Goal: Information Seeking & Learning: Learn about a topic

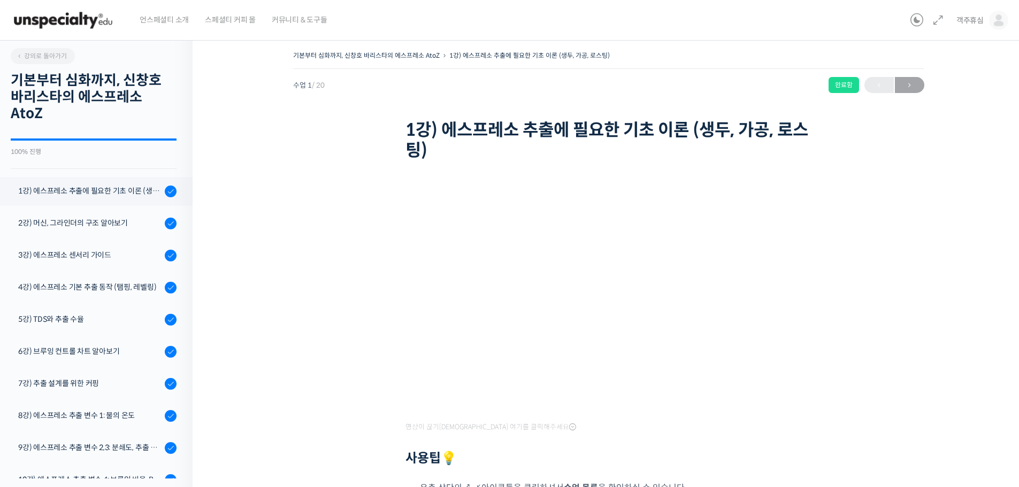
scroll to position [136, 0]
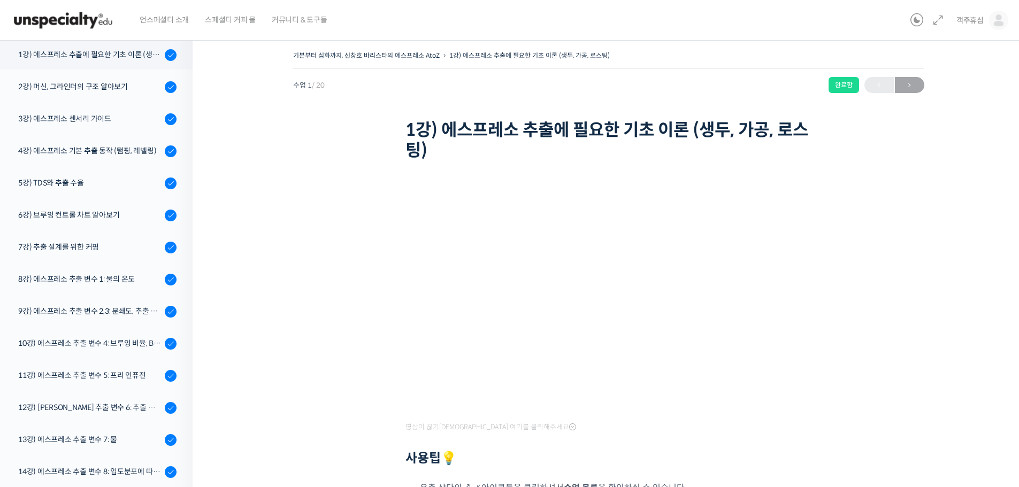
drag, startPoint x: 774, startPoint y: 51, endPoint x: 766, endPoint y: 121, distance: 70.5
click at [773, 57] on div "기본부터 심화까지, 신창호 바리스타의 에스프레소 AtoZ 1강) 에스프레소 추출에 필요한 기초 이론 (생두, 가공, 로스팅) 완료함" at bounding box center [608, 58] width 631 height 21
click at [132, 122] on div "3강) 에스프레소 센서리 가이드" at bounding box center [89, 119] width 143 height 12
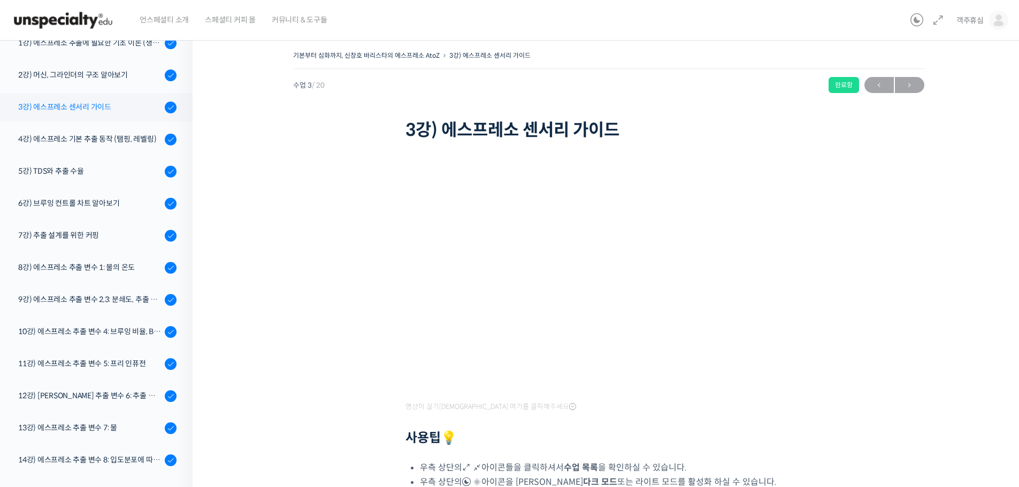
scroll to position [147, 0]
click at [113, 138] on div "4강) 에스프레소 기본 추출 동작 (탬핑, 레벨링)" at bounding box center [89, 140] width 143 height 12
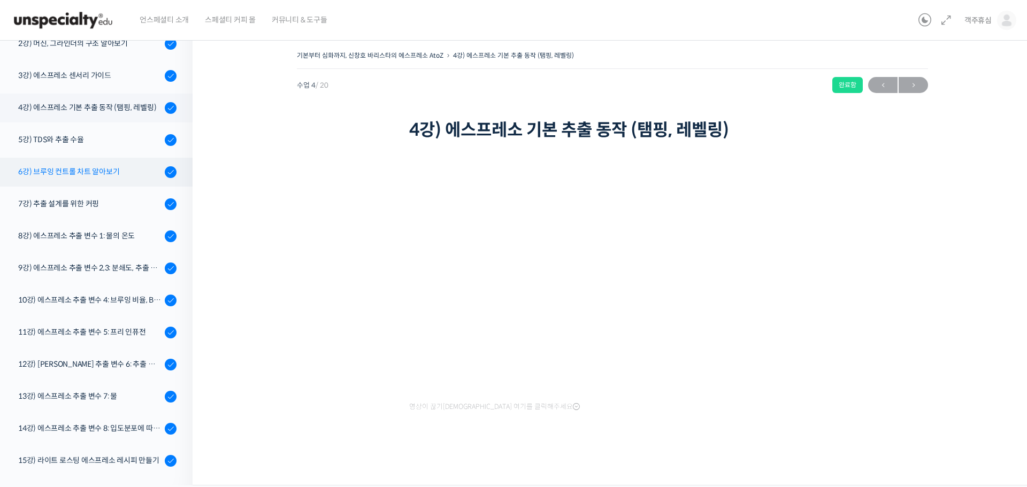
scroll to position [179, 0]
click at [125, 139] on div "5강) TDS와 추출 수율" at bounding box center [89, 140] width 143 height 12
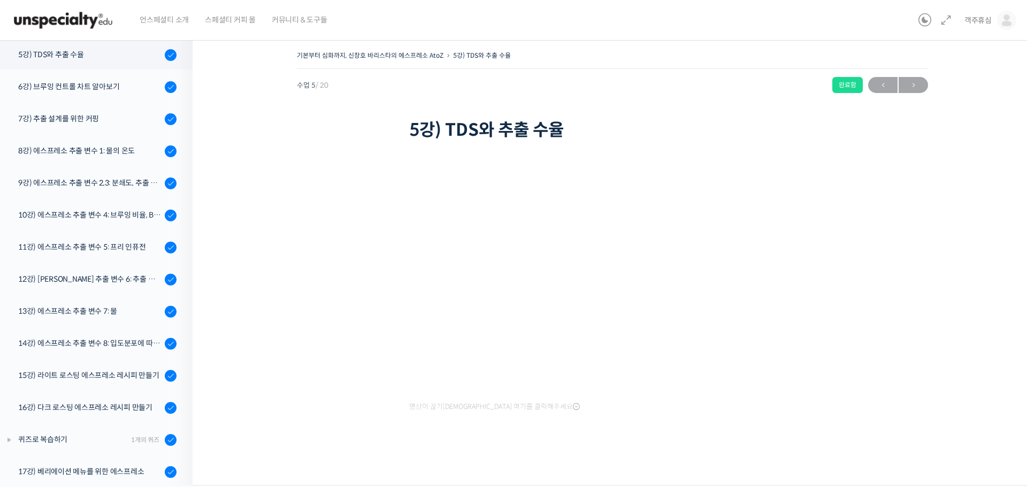
scroll to position [255, 0]
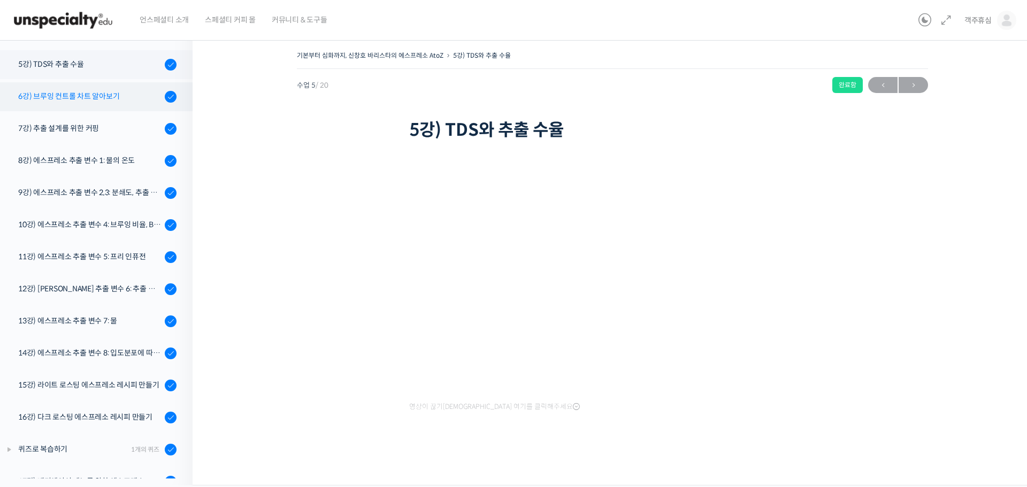
click at [116, 87] on link "6강) 브루잉 컨트롤 차트 알아보기" at bounding box center [94, 96] width 198 height 29
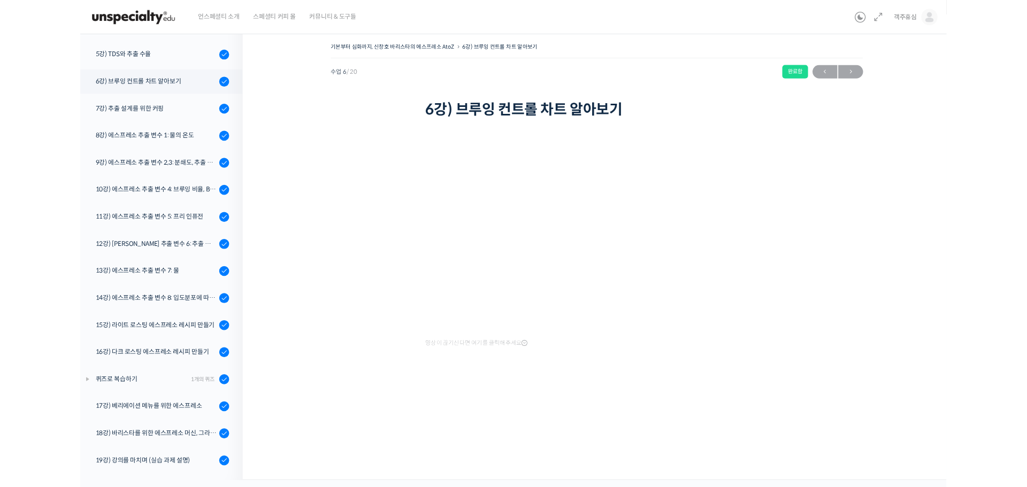
scroll to position [255, 0]
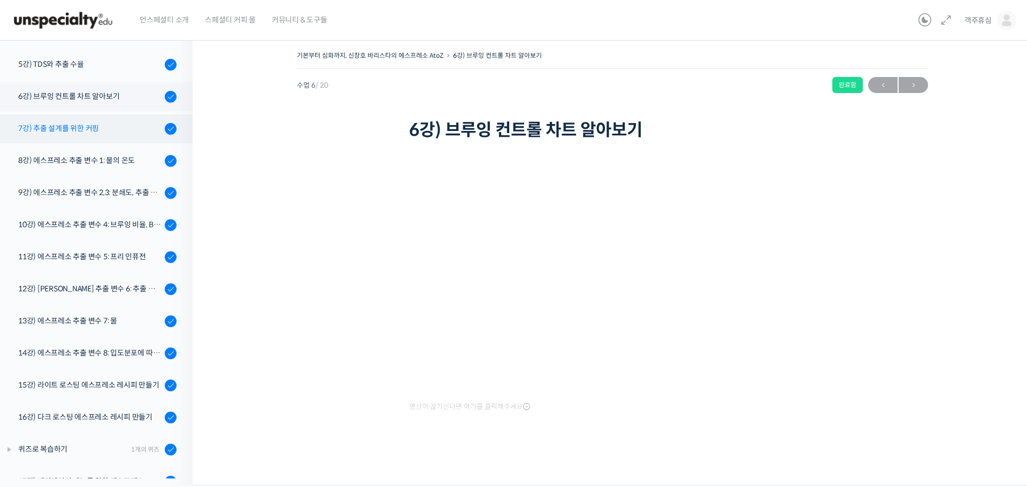
click at [64, 134] on div "7강) 추출 설계를 위한 커핑" at bounding box center [89, 129] width 143 height 12
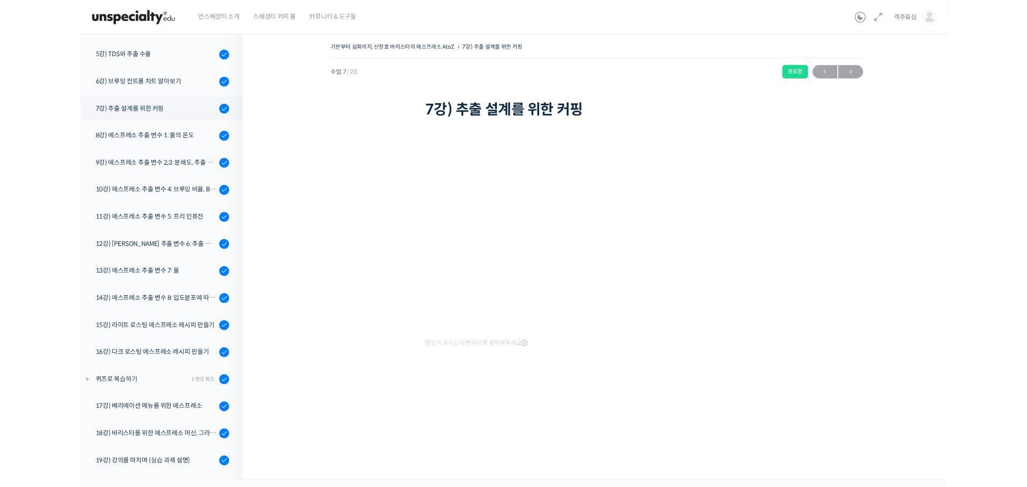
scroll to position [255, 0]
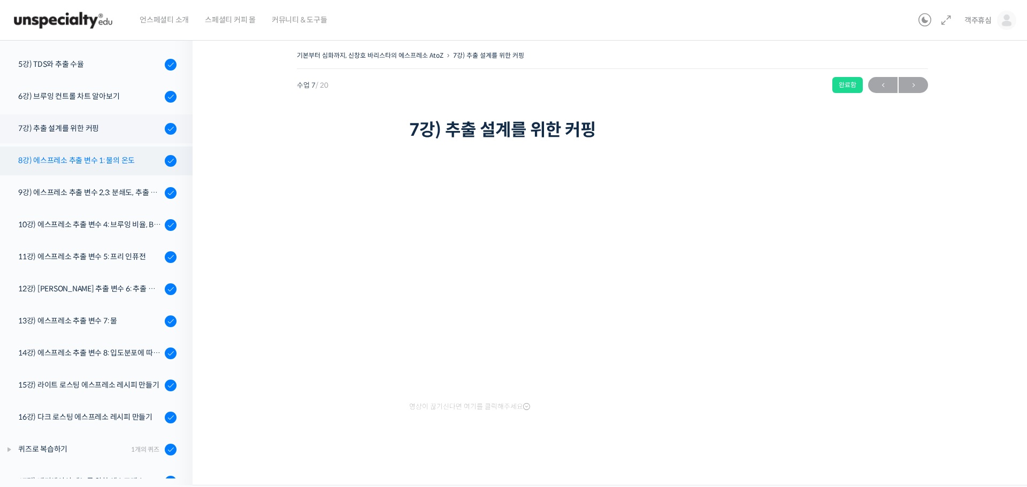
click at [114, 151] on link "8강) 에스프레소 추출 변수 1: 물의 온도" at bounding box center [94, 161] width 198 height 29
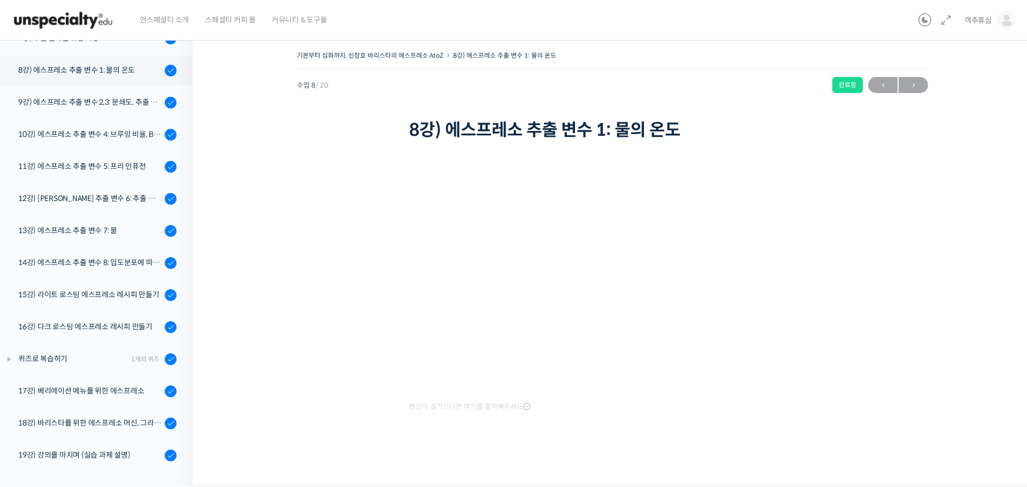
scroll to position [255, 0]
